Goal: Task Accomplishment & Management: Use online tool/utility

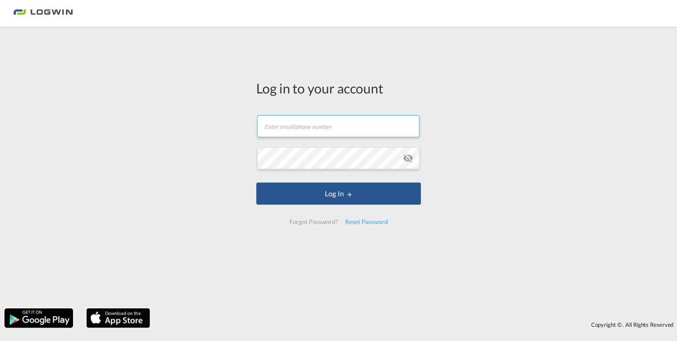
type input "[EMAIL_ADDRESS][DOMAIN_NAME]"
click at [318, 206] on form "[EMAIL_ADDRESS][DOMAIN_NAME] Email field is required Password field is required…" at bounding box center [338, 169] width 165 height 127
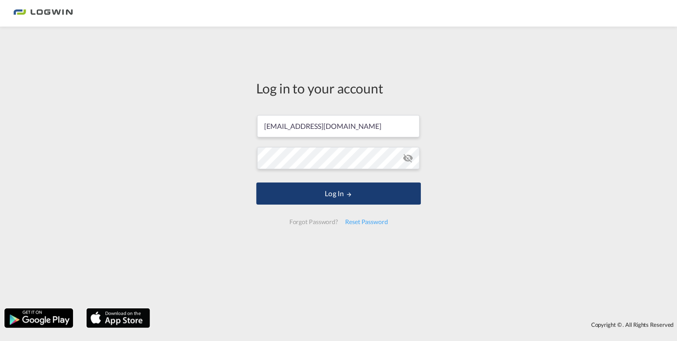
click at [320, 196] on button "Log In" at bounding box center [338, 193] width 165 height 22
